Goal: Task Accomplishment & Management: Use online tool/utility

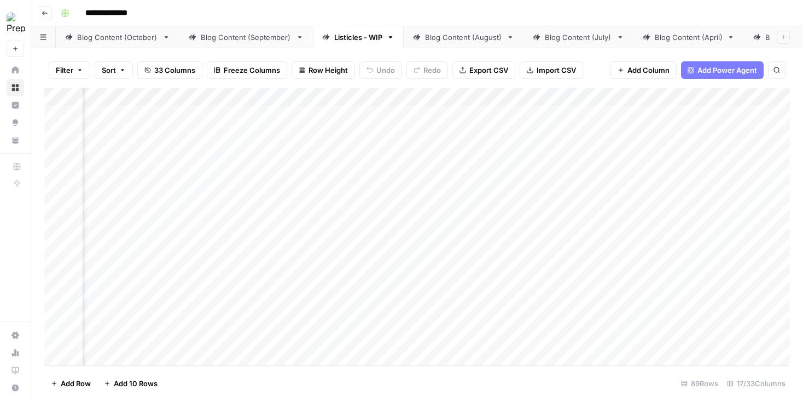
scroll to position [148, 635]
click at [314, 144] on div "Add Column" at bounding box center [417, 226] width 746 height 277
click at [293, 177] on div "Add Column" at bounding box center [417, 226] width 746 height 277
click at [522, 164] on div "Add Column" at bounding box center [417, 226] width 746 height 277
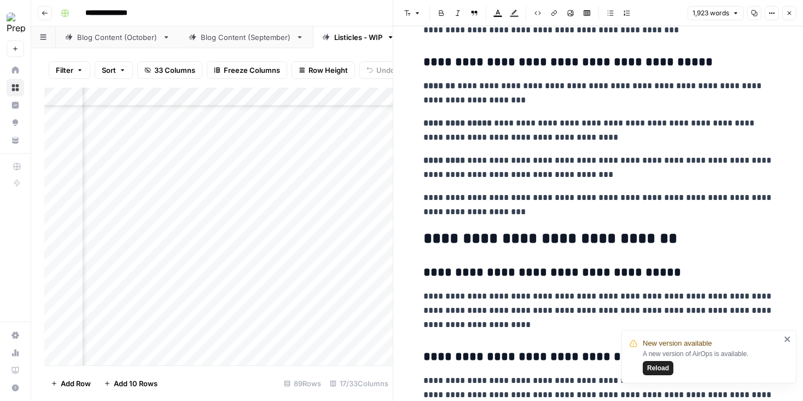
scroll to position [6240, 0]
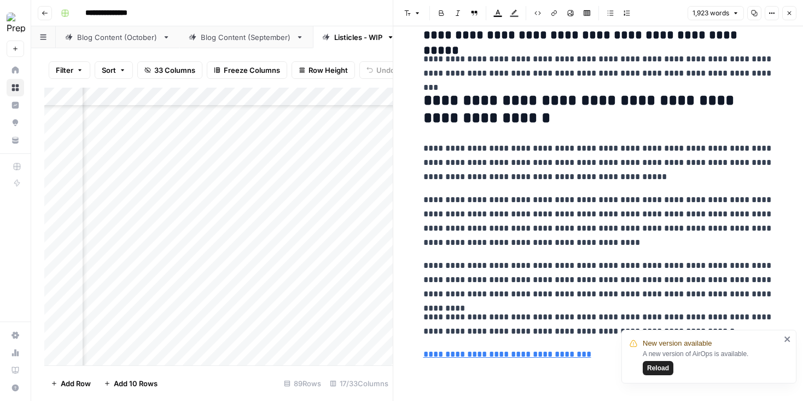
click at [788, 10] on icon "button" at bounding box center [789, 13] width 7 height 7
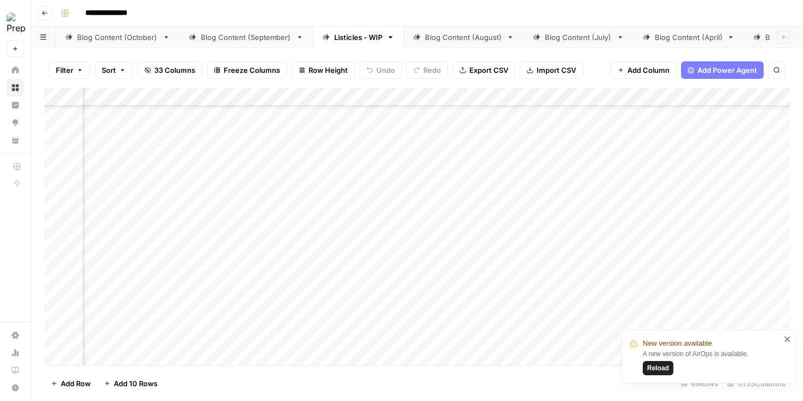
scroll to position [92, 939]
click at [647, 368] on span "Reload" at bounding box center [658, 368] width 22 height 10
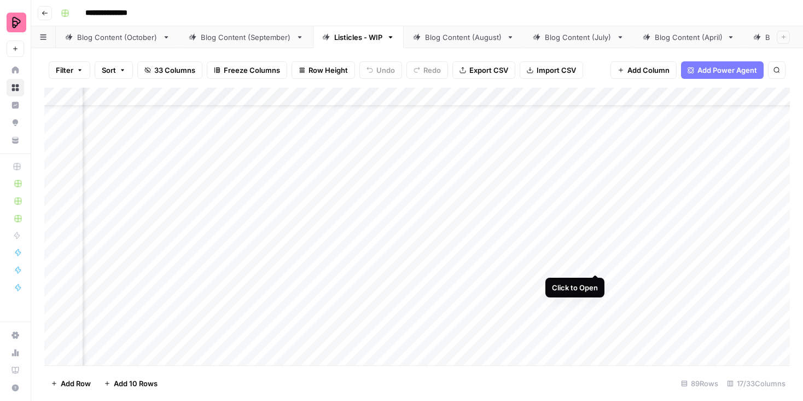
click at [596, 251] on div "Add Column" at bounding box center [417, 226] width 746 height 277
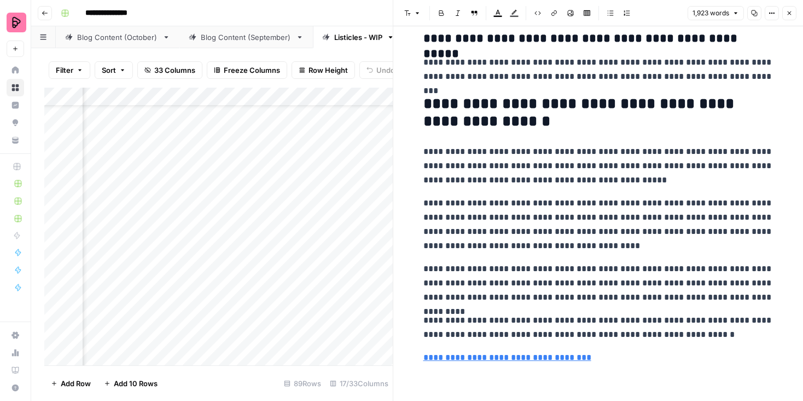
scroll to position [6240, 0]
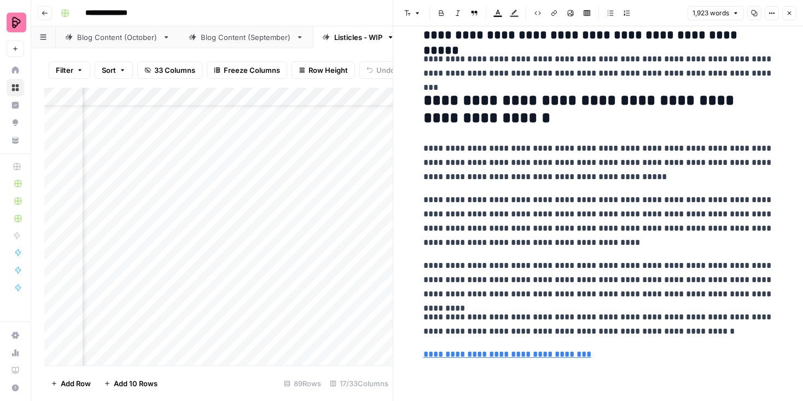
click at [788, 15] on icon "button" at bounding box center [789, 13] width 7 height 7
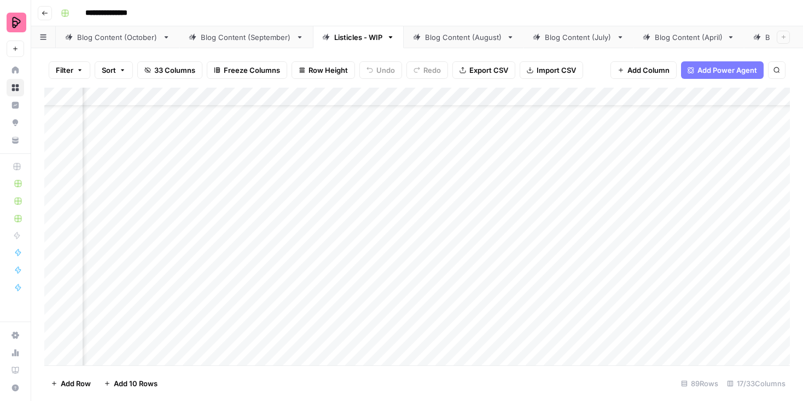
scroll to position [61, 227]
click at [530, 251] on div "Add Column" at bounding box center [417, 226] width 746 height 277
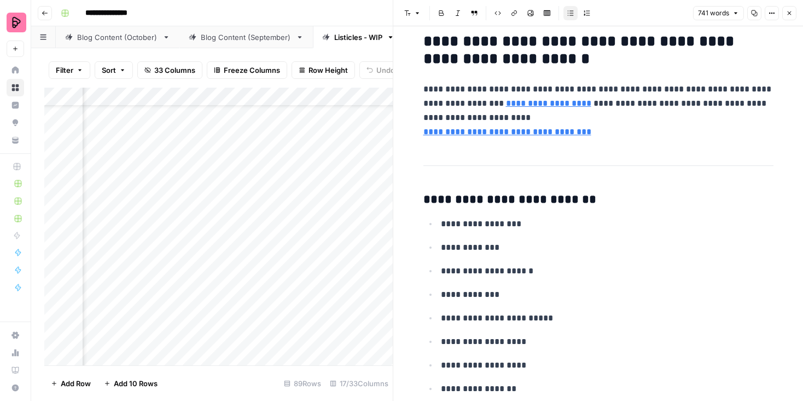
scroll to position [3287, 0]
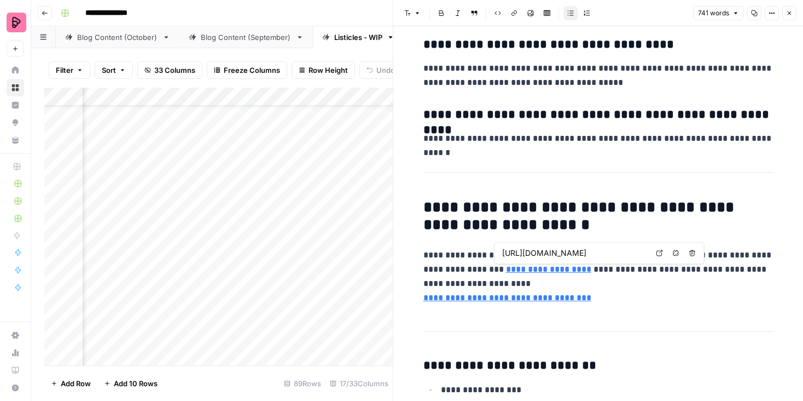
type input "https://www.preply.com/en/get-started"
click at [788, 10] on icon "button" at bounding box center [789, 13] width 7 height 7
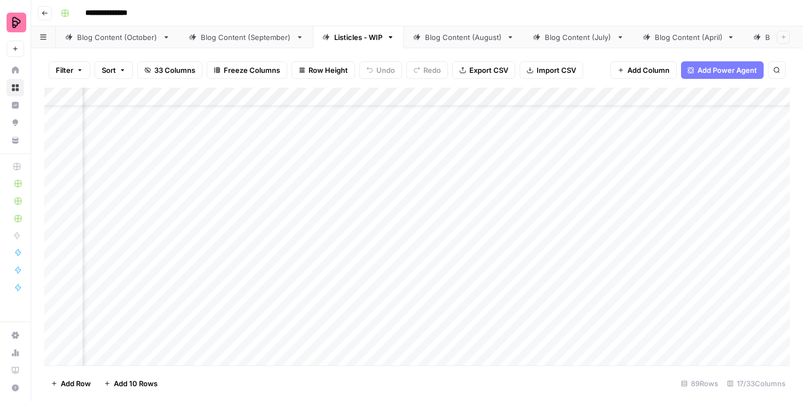
scroll to position [61, 276]
